Goal: Transaction & Acquisition: Purchase product/service

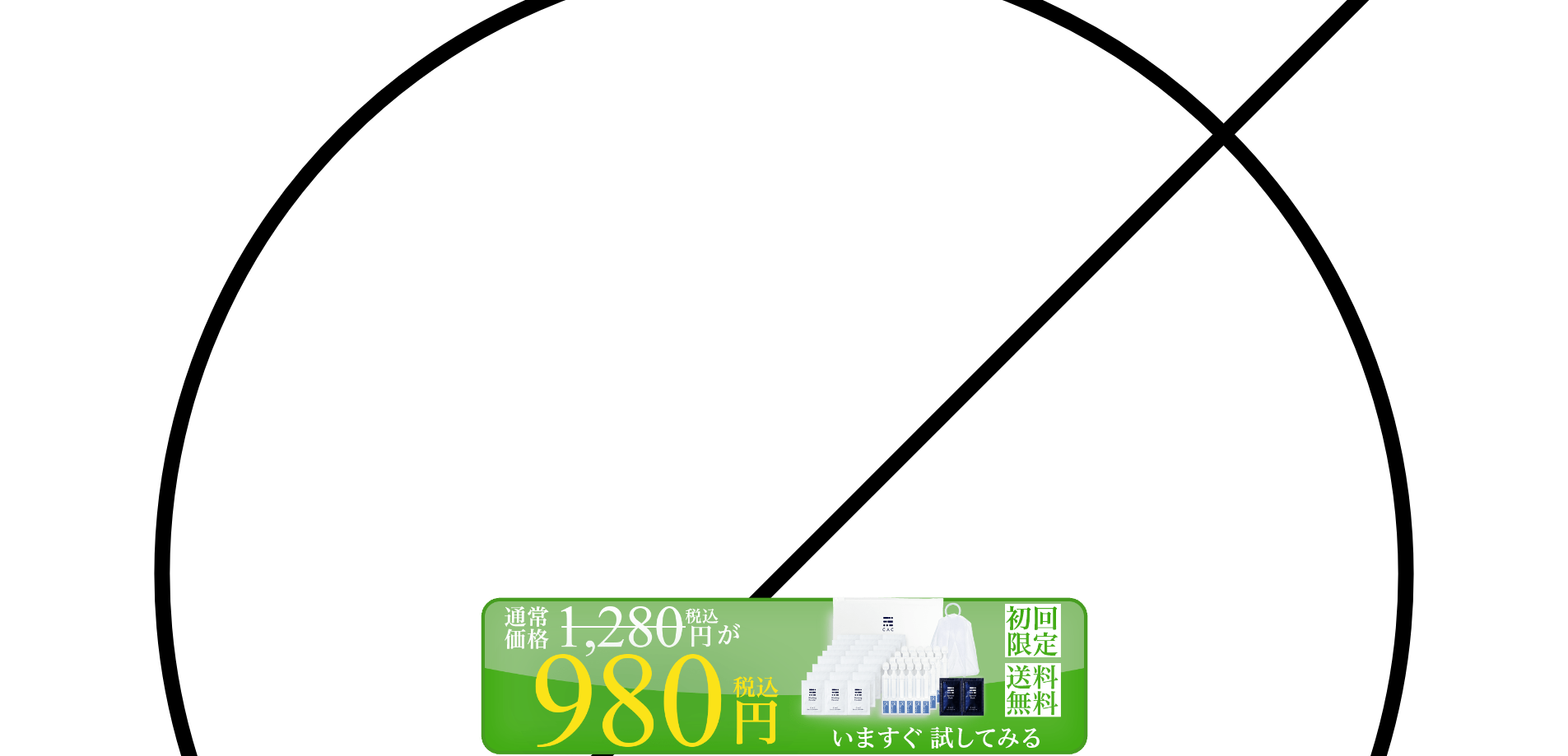
scroll to position [329, 0]
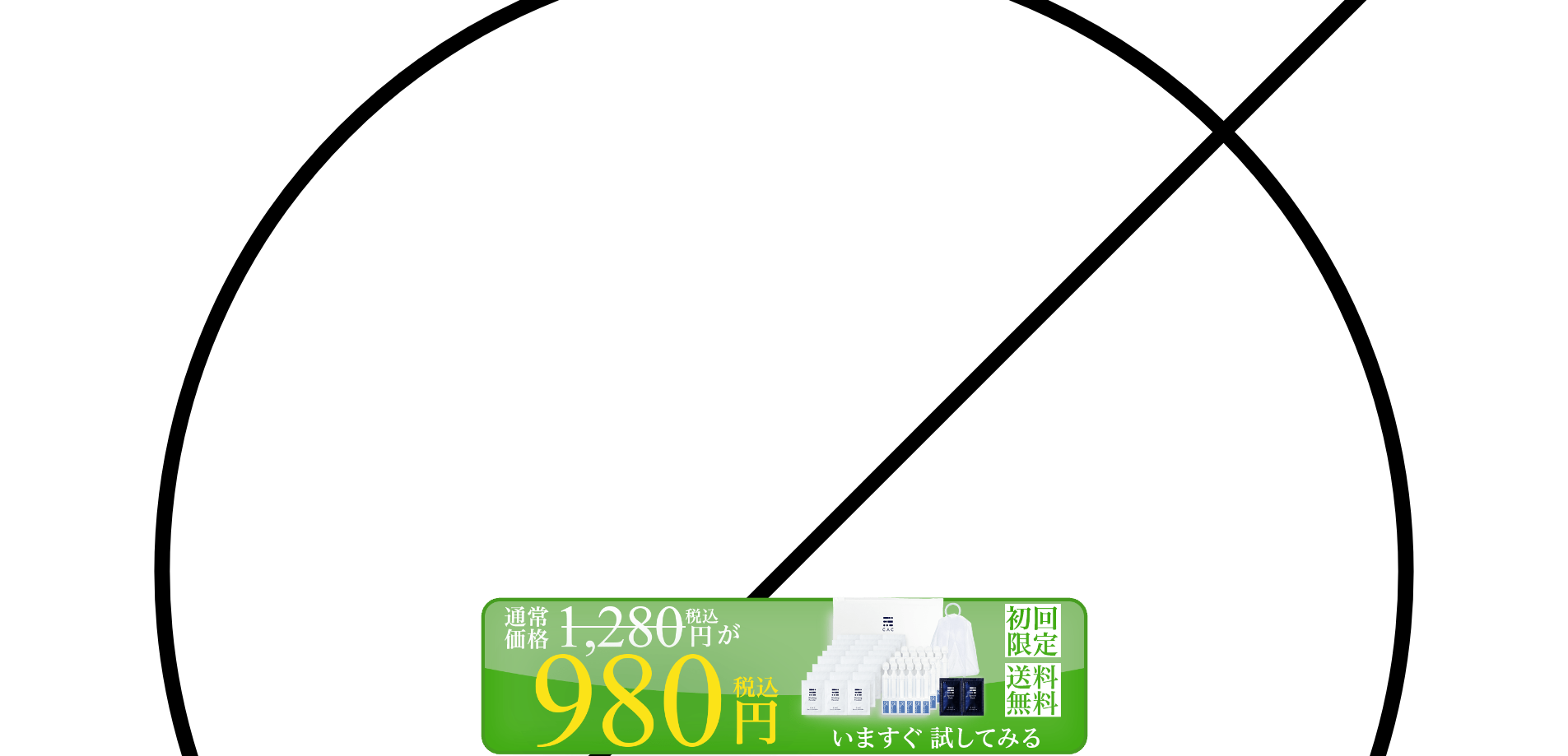
click at [718, 715] on img at bounding box center [784, 676] width 617 height 161
